Goal: Transaction & Acquisition: Purchase product/service

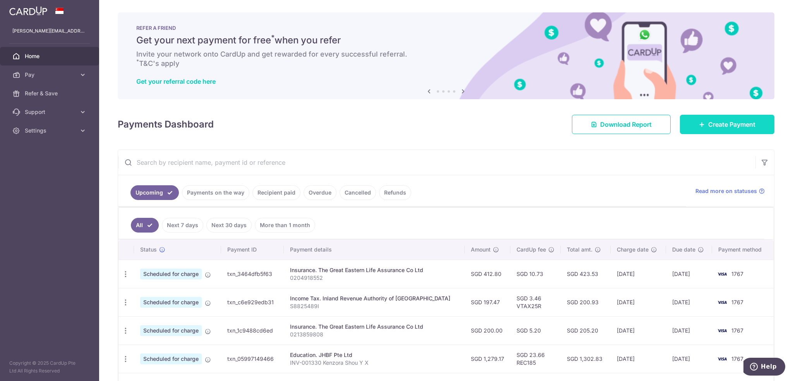
click at [692, 128] on link "Create Payment" at bounding box center [727, 124] width 94 height 19
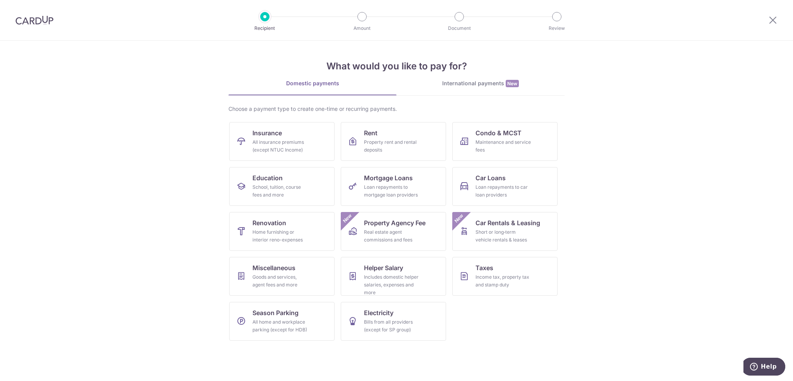
drag, startPoint x: 644, startPoint y: 171, endPoint x: 623, endPoint y: 130, distance: 45.9
click at [623, 130] on section "What would you like to pay for? Domestic payments International payments New Ch…" at bounding box center [396, 211] width 793 height 340
drag, startPoint x: 623, startPoint y: 130, endPoint x: 624, endPoint y: 107, distance: 22.9
click at [624, 107] on section "What would you like to pay for? Domestic payments International payments New Ch…" at bounding box center [396, 211] width 793 height 340
click at [271, 278] on div "Goods and services, agent fees and more" at bounding box center [280, 280] width 56 height 15
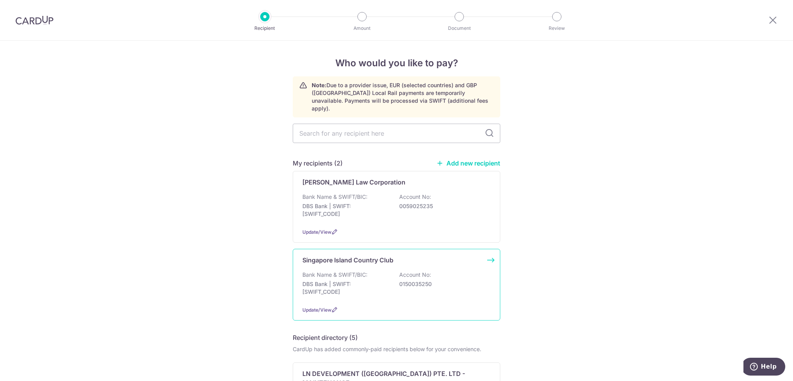
click at [354, 290] on div "Bank Name & SWIFT/BIC: DBS Bank | SWIFT: DBSSSGSGXXX Account No: 0150035250" at bounding box center [396, 285] width 188 height 29
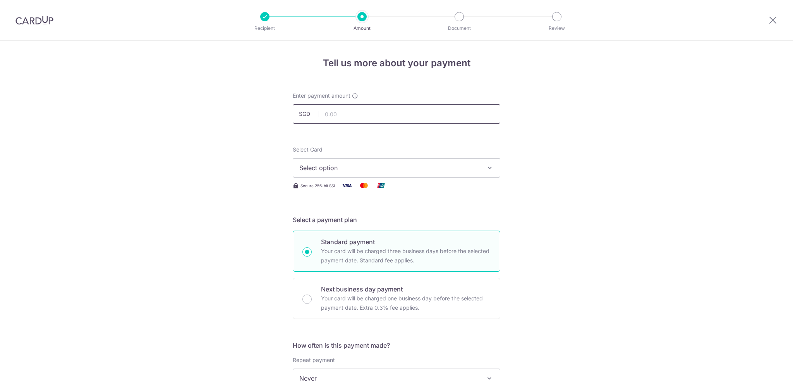
click at [350, 115] on input "text" at bounding box center [397, 113] width 208 height 19
click at [352, 116] on input "text" at bounding box center [397, 113] width 208 height 19
type input "1,035.37"
click at [343, 167] on span "Select option" at bounding box center [389, 167] width 180 height 9
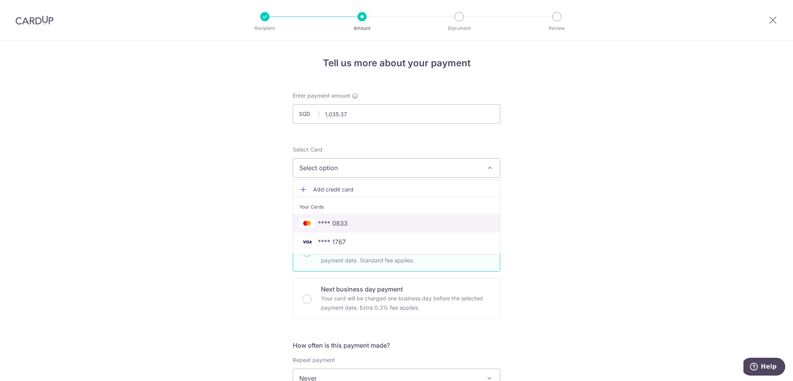
click at [355, 221] on span "**** 0833" at bounding box center [396, 222] width 194 height 9
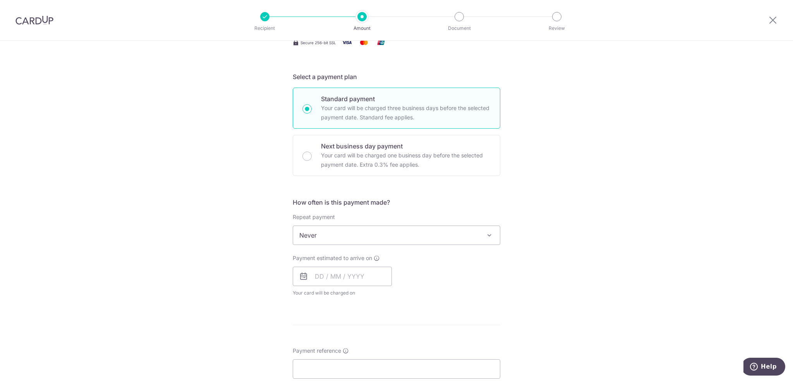
drag, startPoint x: 213, startPoint y: 241, endPoint x: 214, endPoint y: 264, distance: 22.9
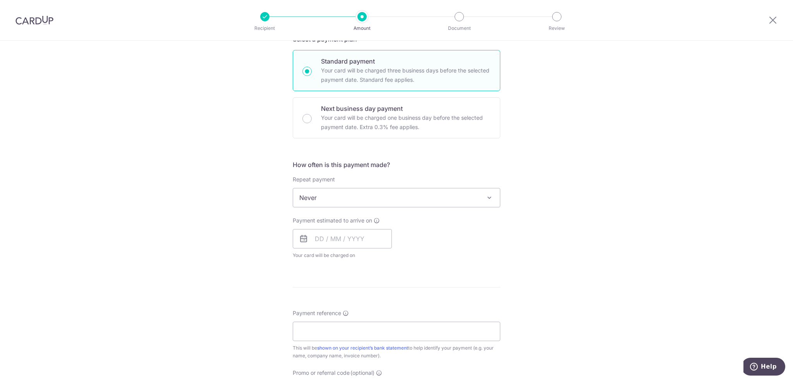
click at [353, 192] on span "Never" at bounding box center [396, 197] width 207 height 19
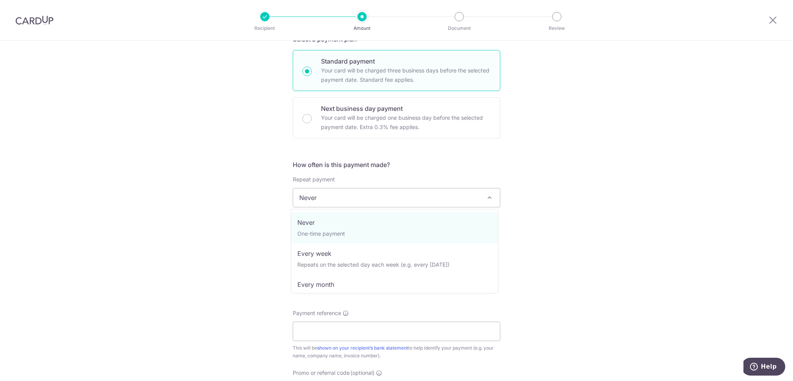
click at [264, 214] on div "Tell us more about your payment Enter payment amount SGD 1,035.37 1035.37 Selec…" at bounding box center [396, 210] width 793 height 700
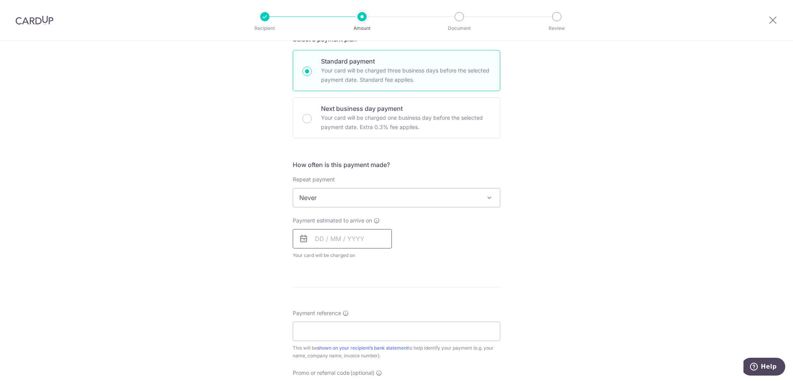
click at [345, 234] on input "text" at bounding box center [342, 238] width 99 height 19
click at [518, 279] on div "Tell us more about your payment Enter payment amount SGD 1,035.37 1035.37 Selec…" at bounding box center [396, 210] width 793 height 700
click at [372, 241] on input "text" at bounding box center [342, 238] width 99 height 19
click at [388, 293] on link "3" at bounding box center [386, 293] width 12 height 12
type input "[DATE]"
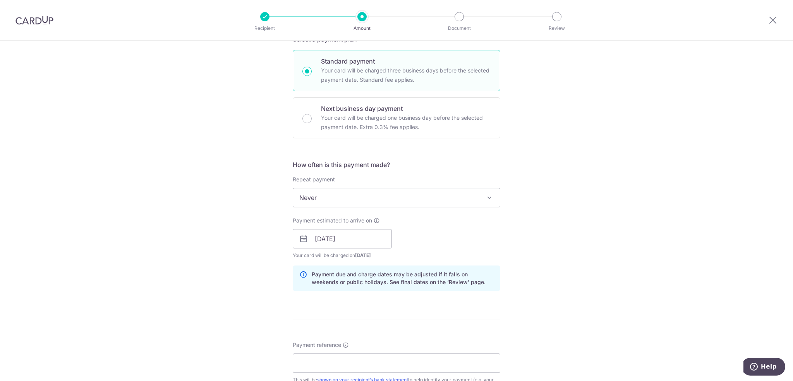
click at [449, 221] on div "Payment estimated to arrive on 03/10/2025 Prev Next Oct Nov Dec 2025 2026 2027 …" at bounding box center [396, 237] width 217 height 43
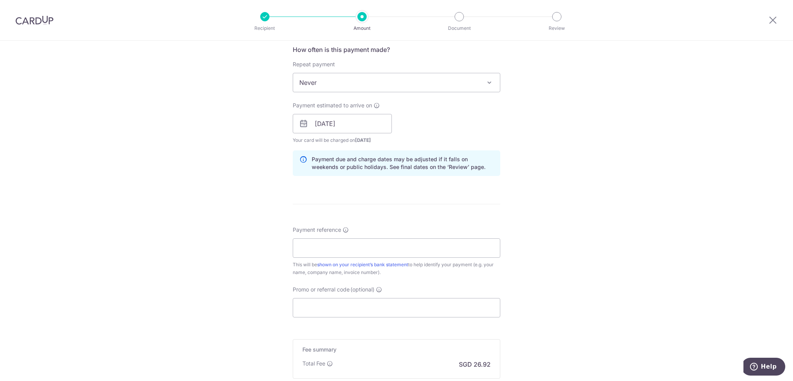
drag, startPoint x: 438, startPoint y: 257, endPoint x: 436, endPoint y: 295, distance: 38.0
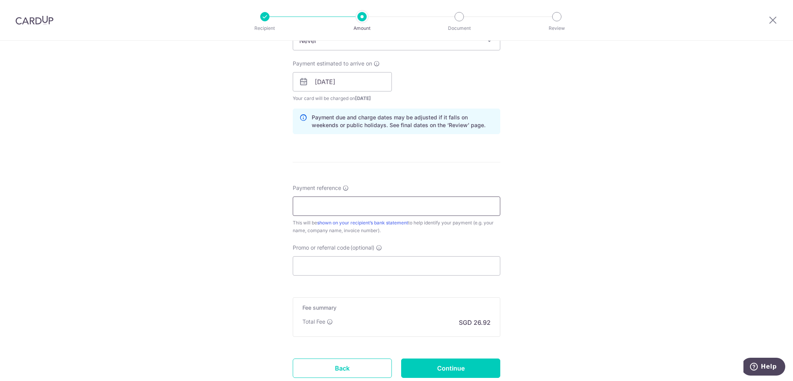
click at [367, 208] on input "Payment reference" at bounding box center [397, 205] width 208 height 19
type input "S0174300"
click at [334, 263] on input "Promo or referral code (optional)" at bounding box center [397, 265] width 208 height 19
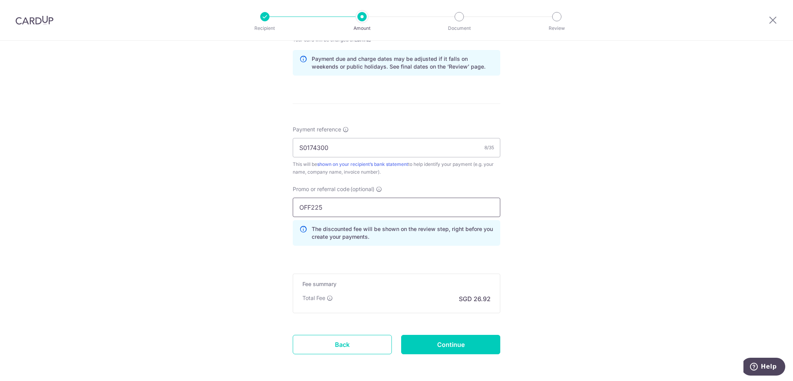
scroll to position [427, 0]
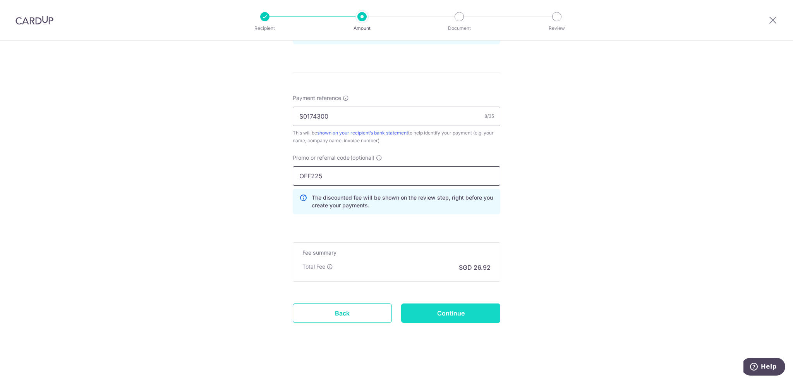
type input "OFF225"
click at [463, 316] on input "Continue" at bounding box center [450, 312] width 99 height 19
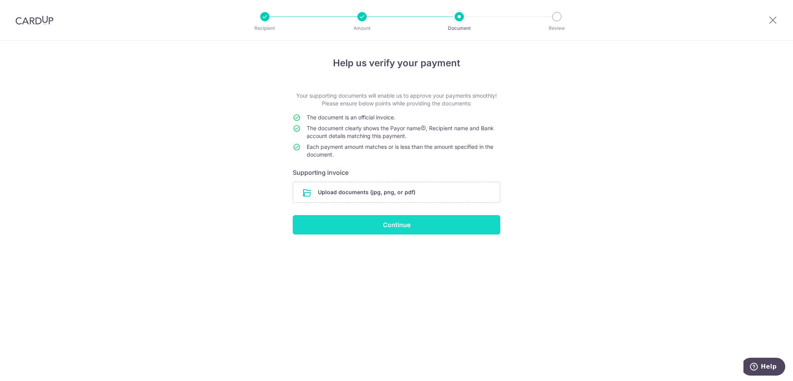
click at [420, 225] on input "Continue" at bounding box center [397, 224] width 208 height 19
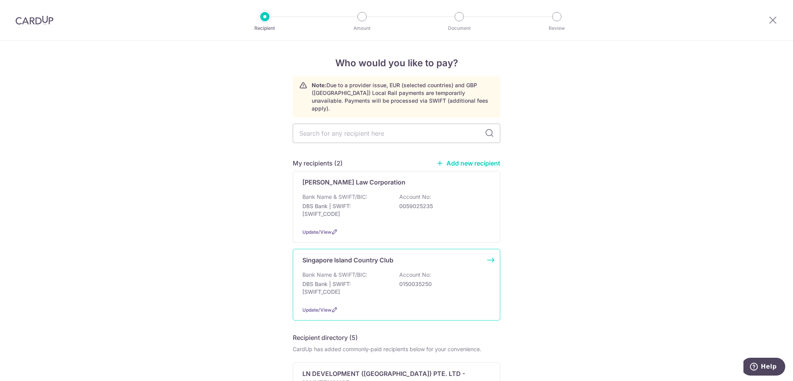
click at [400, 258] on div "Singapore Island Country Club Bank Name & SWIFT/BIC: DBS Bank | SWIFT: DBSSSGSG…" at bounding box center [397, 285] width 208 height 72
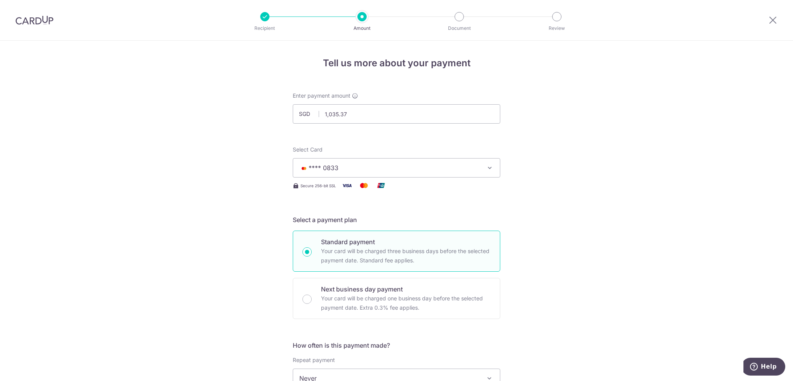
drag, startPoint x: 574, startPoint y: 182, endPoint x: 550, endPoint y: 132, distance: 55.4
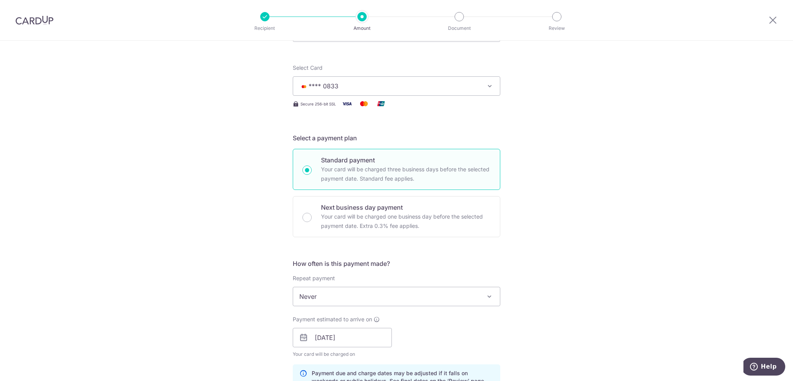
scroll to position [395, 0]
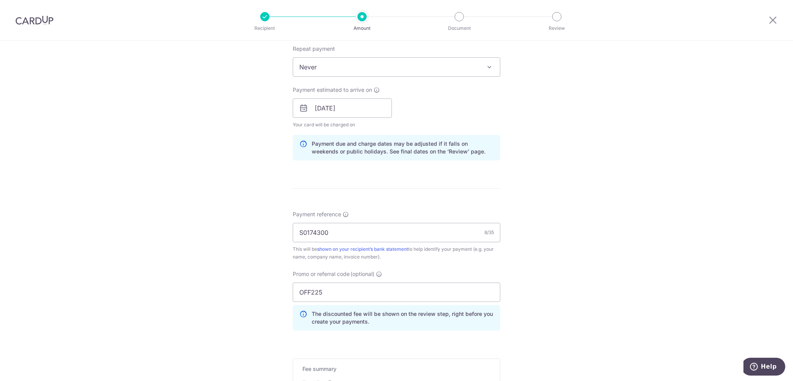
drag, startPoint x: 551, startPoint y: 135, endPoint x: 545, endPoint y: 230, distance: 95.4
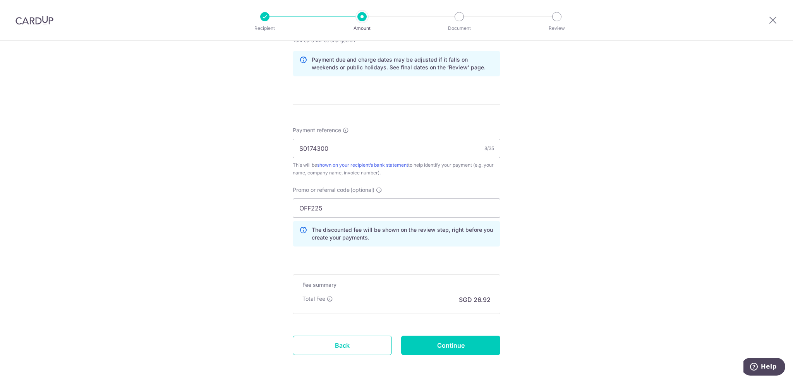
drag, startPoint x: 544, startPoint y: 215, endPoint x: 519, endPoint y: 220, distance: 25.7
click at [519, 220] on div "Tell us more about your payment Enter payment amount SGD 1,035.37 1035.37 Selec…" at bounding box center [396, 29] width 793 height 767
click at [448, 337] on input "Continue" at bounding box center [450, 344] width 99 height 19
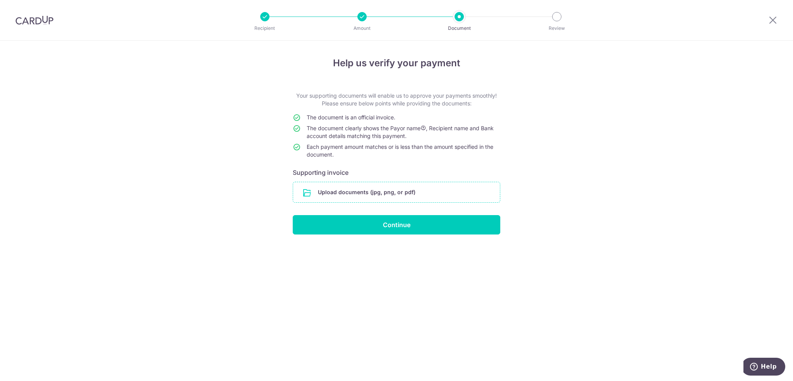
click at [376, 192] on input "file" at bounding box center [396, 192] width 207 height 20
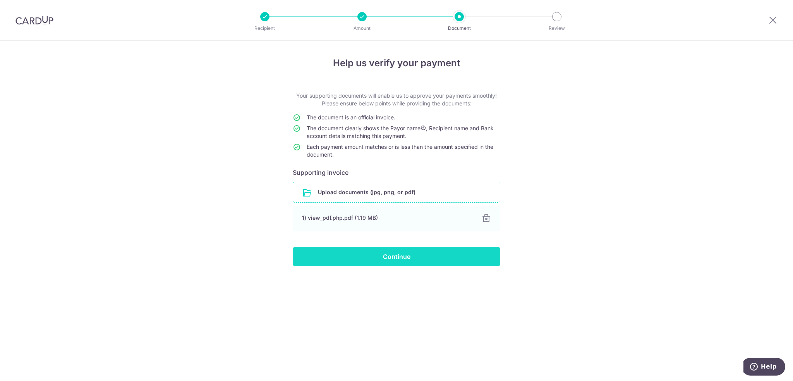
click at [411, 256] on input "Continue" at bounding box center [397, 256] width 208 height 19
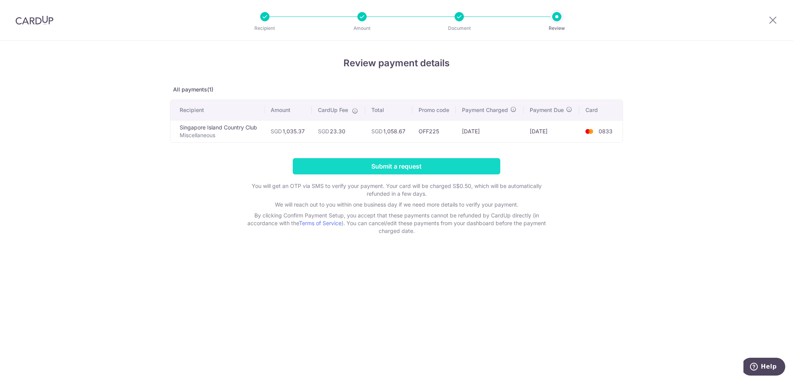
click at [390, 165] on input "Submit a request" at bounding box center [397, 166] width 208 height 16
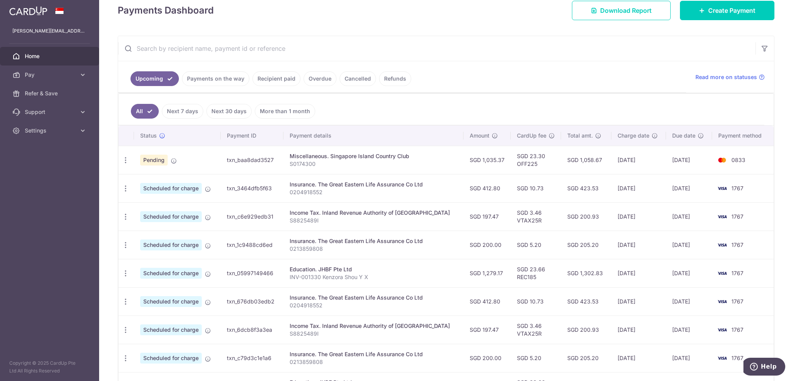
scroll to position [116, 0]
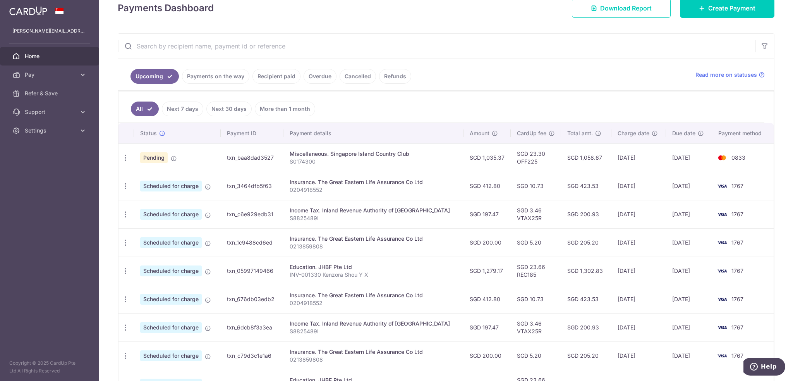
click at [219, 78] on link "Payments on the way" at bounding box center [215, 76] width 67 height 15
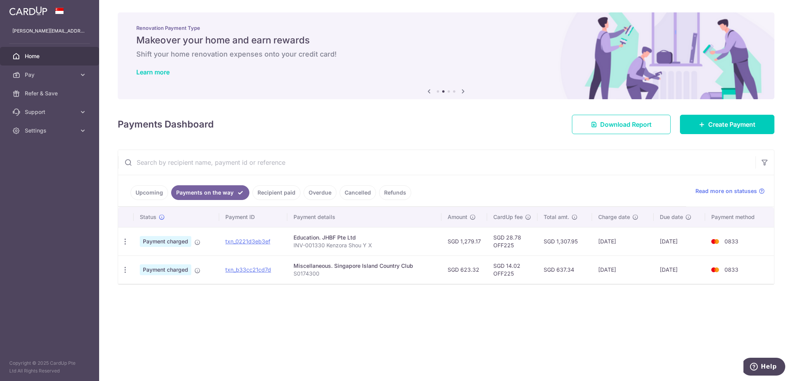
click at [149, 193] on link "Upcoming" at bounding box center [149, 192] width 38 height 15
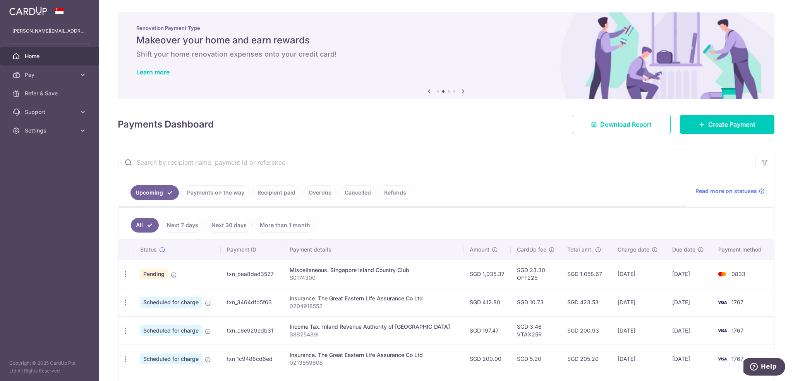
click at [198, 192] on link "Payments on the way" at bounding box center [215, 192] width 67 height 15
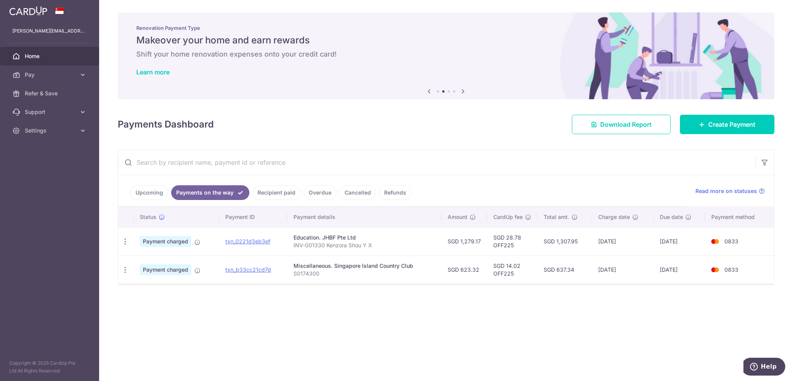
click at [154, 189] on link "Upcoming" at bounding box center [149, 192] width 38 height 15
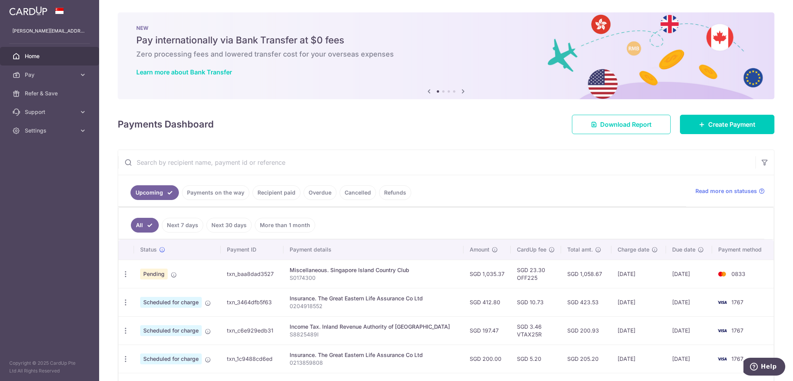
click at [218, 196] on link "Payments on the way" at bounding box center [215, 192] width 67 height 15
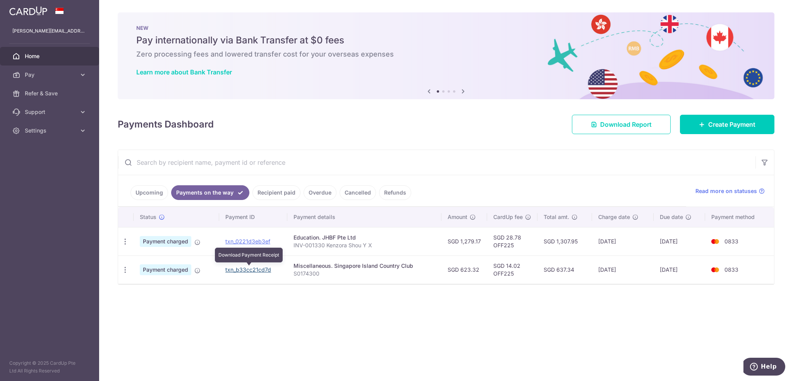
drag, startPoint x: 235, startPoint y: 268, endPoint x: 429, endPoint y: 26, distance: 310.1
click at [235, 268] on link "txn_b33cc21cd7d" at bounding box center [248, 269] width 46 height 7
click at [25, 52] on link "Home" at bounding box center [49, 56] width 99 height 19
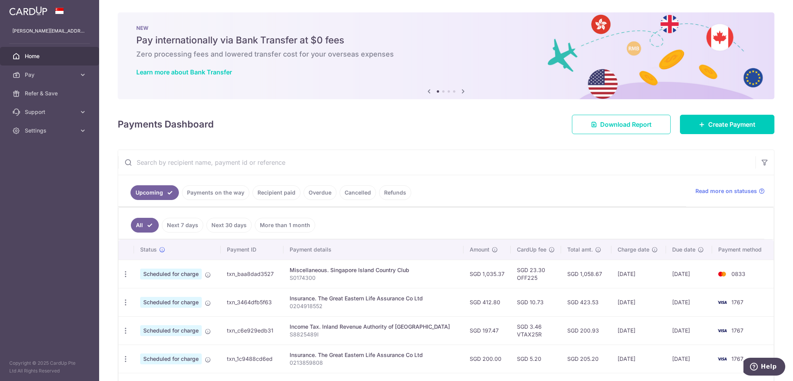
drag, startPoint x: 445, startPoint y: 143, endPoint x: 414, endPoint y: 143, distance: 31.4
click at [414, 143] on div "× Pause Schedule Pause all future payments in this series Pause just this one p…" at bounding box center [446, 190] width 694 height 381
click at [242, 276] on td "txn_baa8dad3527" at bounding box center [252, 273] width 63 height 28
click at [405, 226] on ul "All Next 7 days Next 30 days More than 1 month" at bounding box center [441, 223] width 646 height 31
drag, startPoint x: 405, startPoint y: 226, endPoint x: 378, endPoint y: 219, distance: 27.9
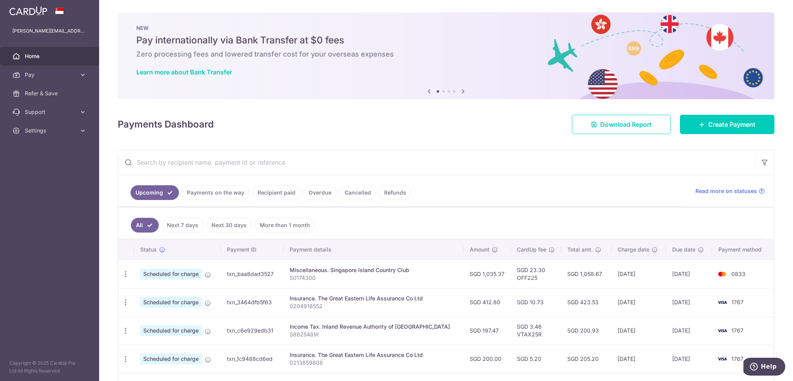
click at [378, 219] on ul "All Next 7 days Next 30 days More than 1 month" at bounding box center [441, 223] width 646 height 31
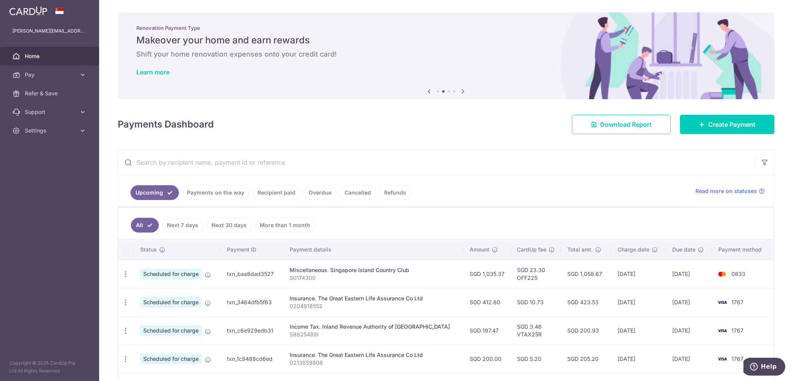
drag, startPoint x: 378, startPoint y: 219, endPoint x: 352, endPoint y: 219, distance: 25.6
click at [352, 219] on ul "All Next 7 days Next 30 days More than 1 month" at bounding box center [441, 223] width 646 height 31
drag, startPoint x: 374, startPoint y: 226, endPoint x: 356, endPoint y: 222, distance: 17.8
click at [356, 222] on ul "All Next 7 days Next 30 days More than 1 month" at bounding box center [441, 223] width 646 height 31
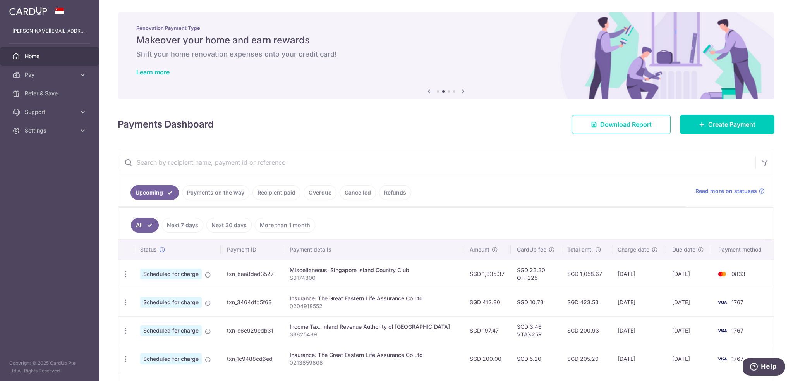
click at [356, 222] on ul "All Next 7 days Next 30 days More than 1 month" at bounding box center [441, 223] width 646 height 31
drag, startPoint x: 380, startPoint y: 221, endPoint x: 357, endPoint y: 219, distance: 22.5
click at [357, 219] on ul "All Next 7 days Next 30 days More than 1 month" at bounding box center [441, 223] width 646 height 31
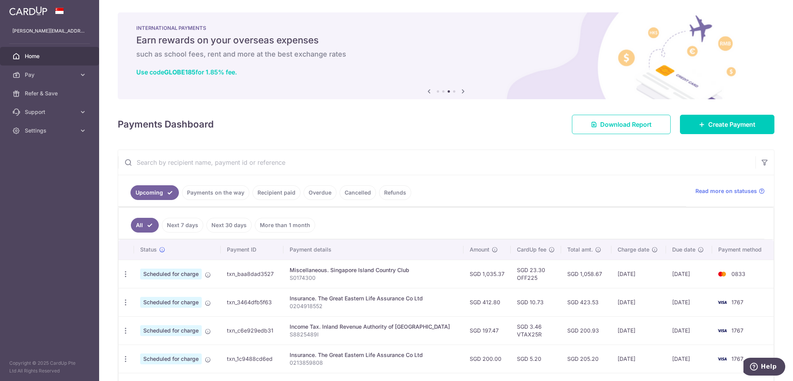
click at [357, 219] on ul "All Next 7 days Next 30 days More than 1 month" at bounding box center [441, 223] width 646 height 31
drag, startPoint x: 357, startPoint y: 219, endPoint x: 344, endPoint y: 218, distance: 13.2
click at [344, 218] on ul "All Next 7 days Next 30 days More than 1 month" at bounding box center [441, 223] width 646 height 31
click at [209, 275] on icon at bounding box center [208, 274] width 6 height 6
click at [127, 274] on icon "button" at bounding box center [126, 274] width 8 height 8
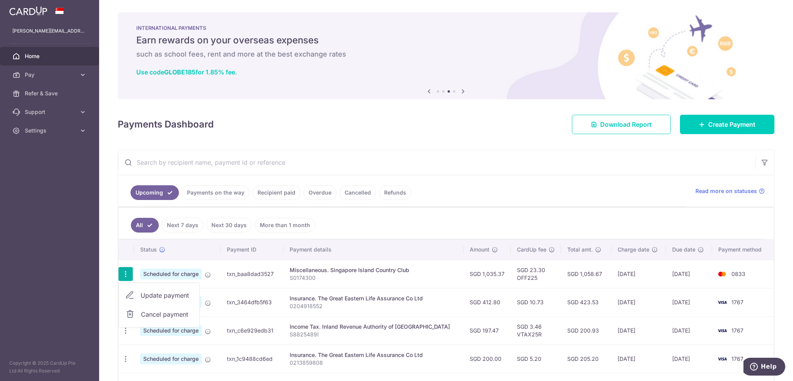
click at [162, 293] on span "Update payment" at bounding box center [167, 294] width 53 height 9
radio input "true"
type input "1,035.37"
type input "[DATE]"
type input "S0174300"
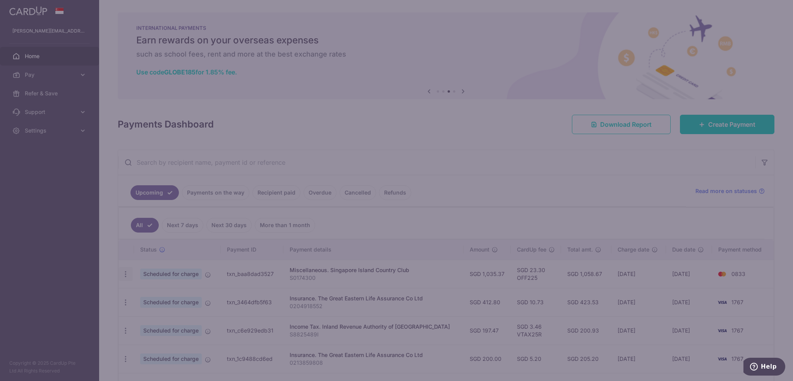
type input "OFF225"
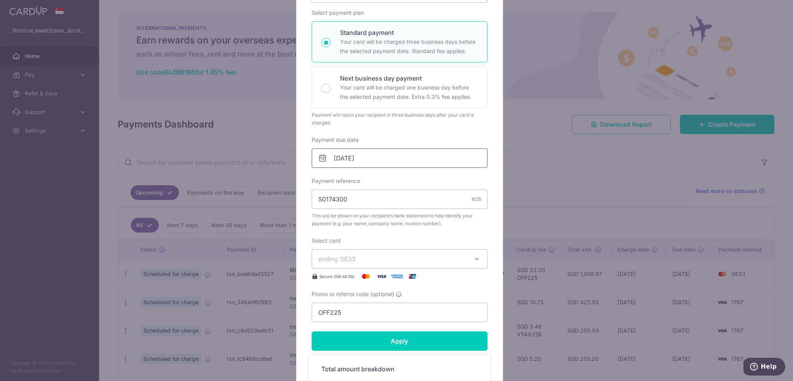
drag, startPoint x: 396, startPoint y: 130, endPoint x: 393, endPoint y: 169, distance: 38.8
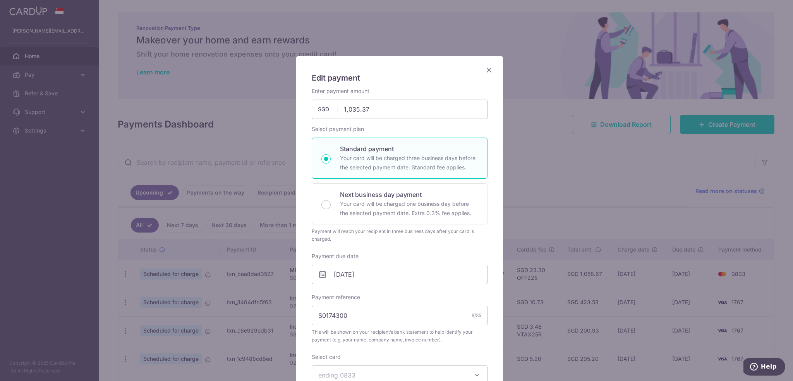
drag, startPoint x: 362, startPoint y: 166, endPoint x: 362, endPoint y: 154, distance: 11.2
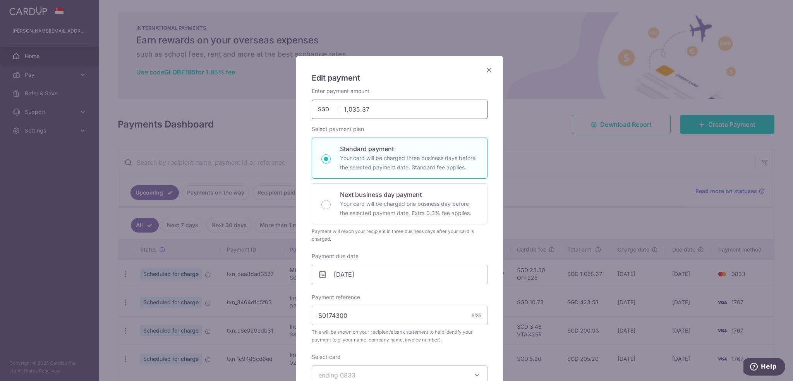
drag, startPoint x: 372, startPoint y: 105, endPoint x: 305, endPoint y: 108, distance: 67.0
click at [307, 108] on div "Enter payment amount 1,035.37 1035.37 SGD To change the payment amount, please …" at bounding box center [399, 103] width 185 height 32
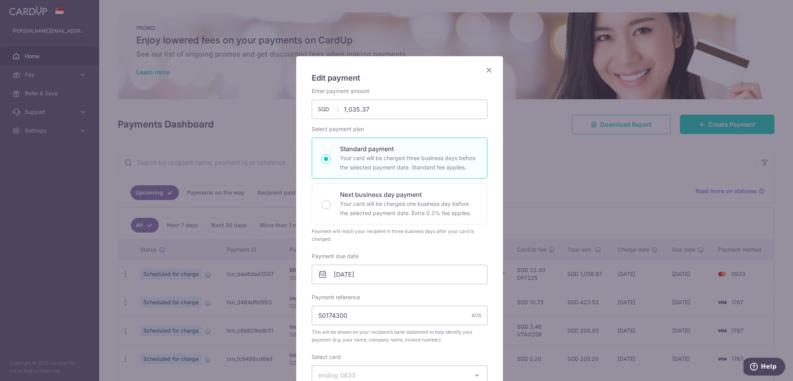
type input "1,035.37"
click at [485, 69] on icon "Close" at bounding box center [488, 70] width 9 height 10
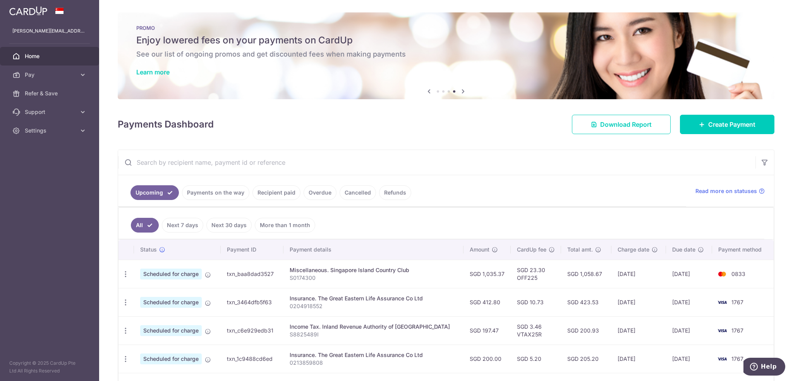
click at [200, 188] on link "Payments on the way" at bounding box center [215, 192] width 67 height 15
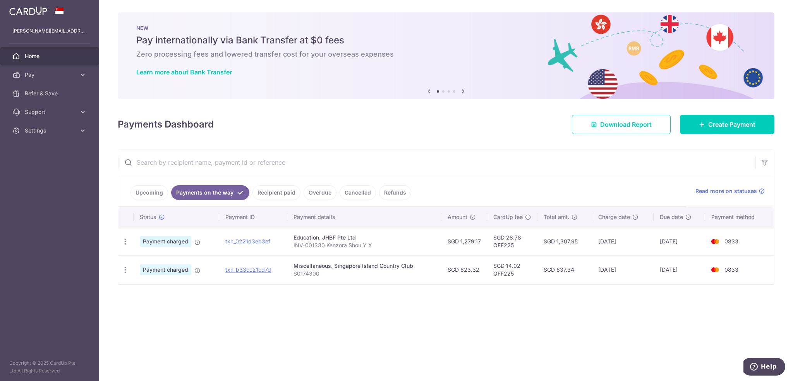
click at [281, 196] on link "Recipient paid" at bounding box center [276, 192] width 48 height 15
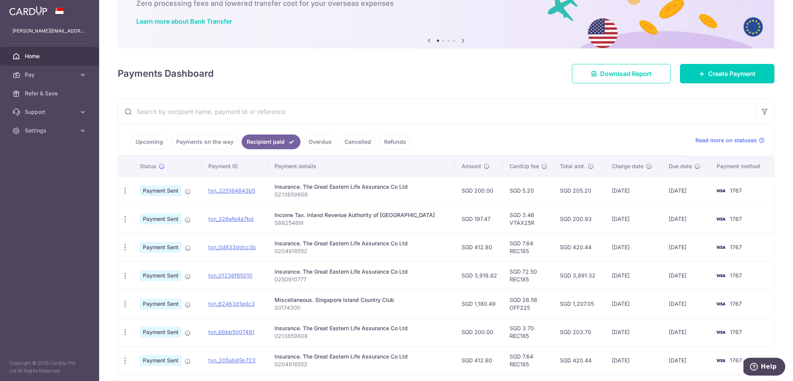
scroll to position [77, 0]
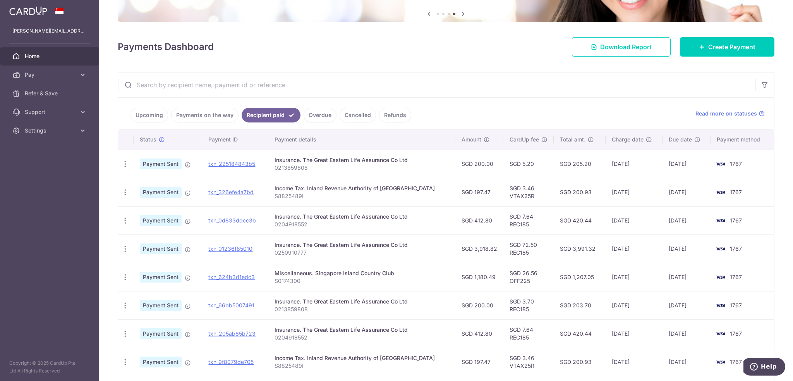
click at [222, 117] on link "Payments on the way" at bounding box center [204, 115] width 67 height 15
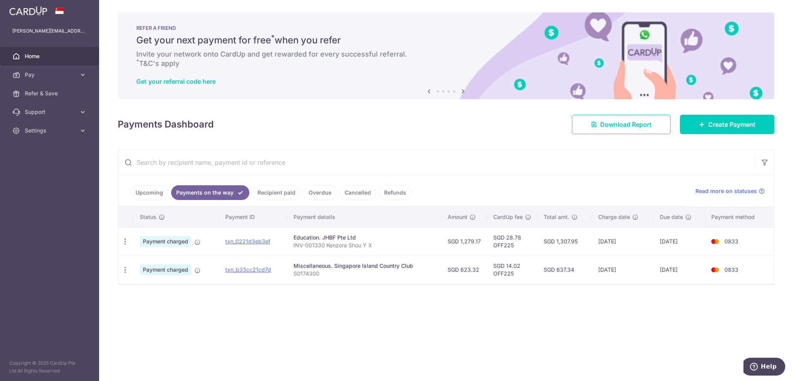
drag, startPoint x: 388, startPoint y: 130, endPoint x: 370, endPoint y: 130, distance: 18.2
click at [370, 130] on div "Payments Dashboard Download Report Create Payment" at bounding box center [446, 123] width 657 height 22
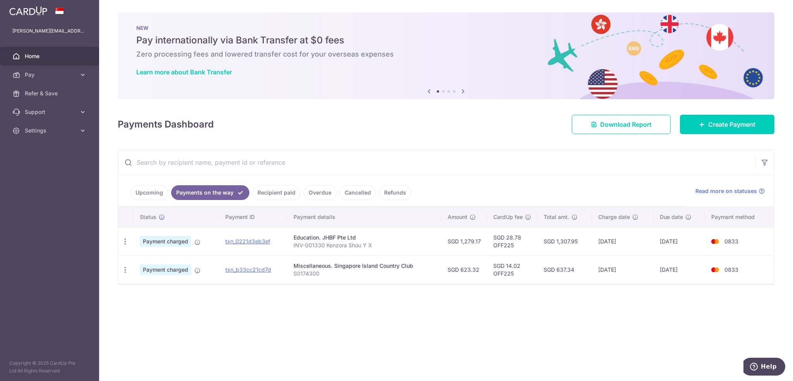
drag, startPoint x: 239, startPoint y: 321, endPoint x: 239, endPoint y: 334, distance: 13.2
click at [239, 321] on div "× Pause Schedule Pause all future payments in this series Pause just this one p…" at bounding box center [446, 190] width 694 height 381
